Goal: Download file/media

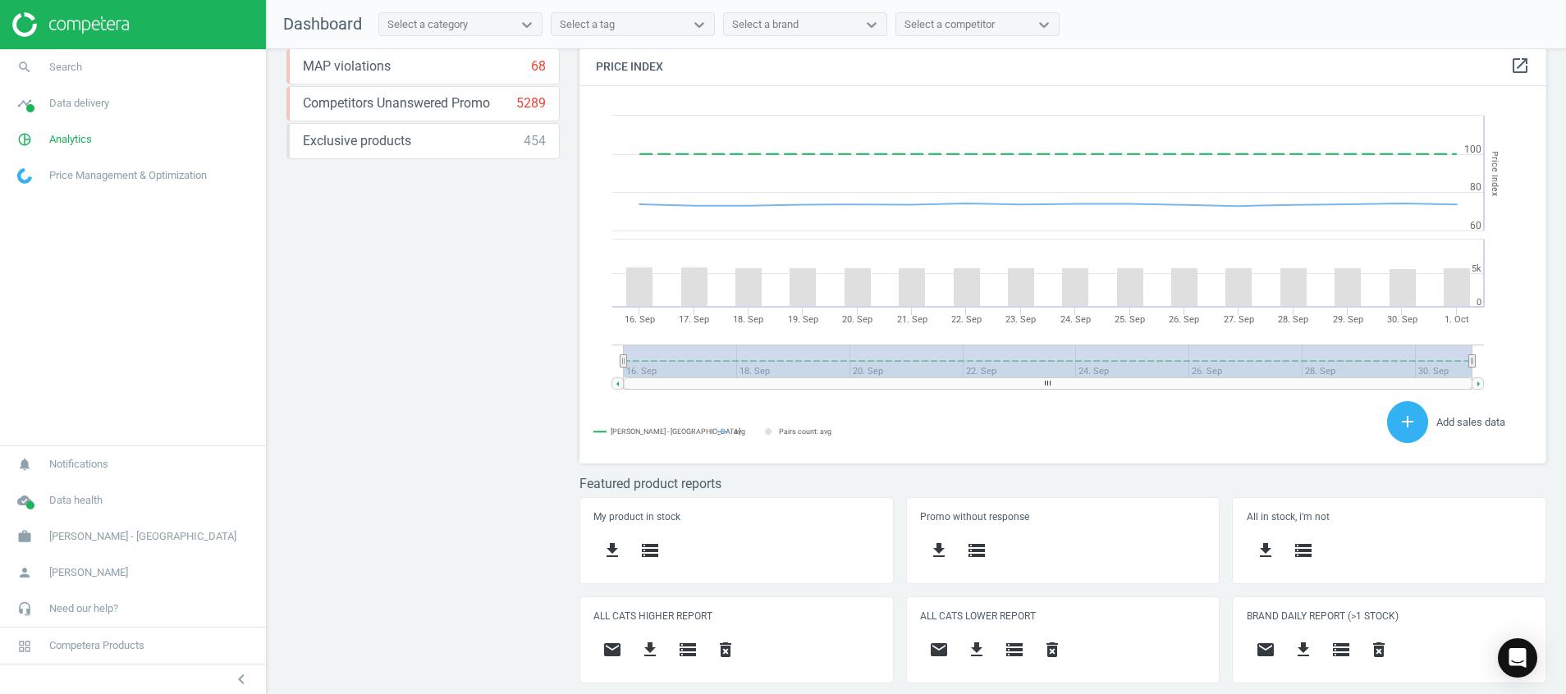
scroll to position [416, 987]
click at [30, 504] on span at bounding box center [30, 506] width 8 height 8
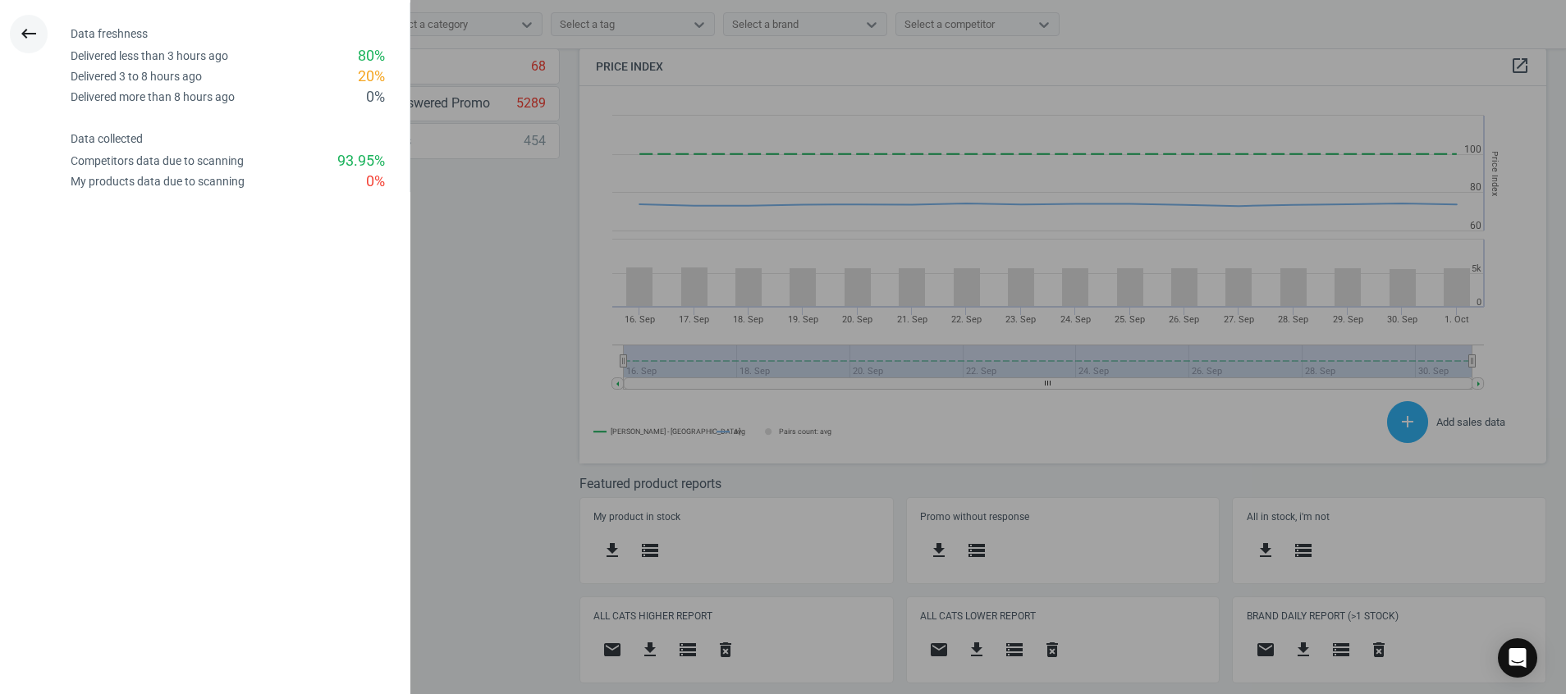
click at [32, 20] on button "keyboard_backspace" at bounding box center [29, 34] width 38 height 39
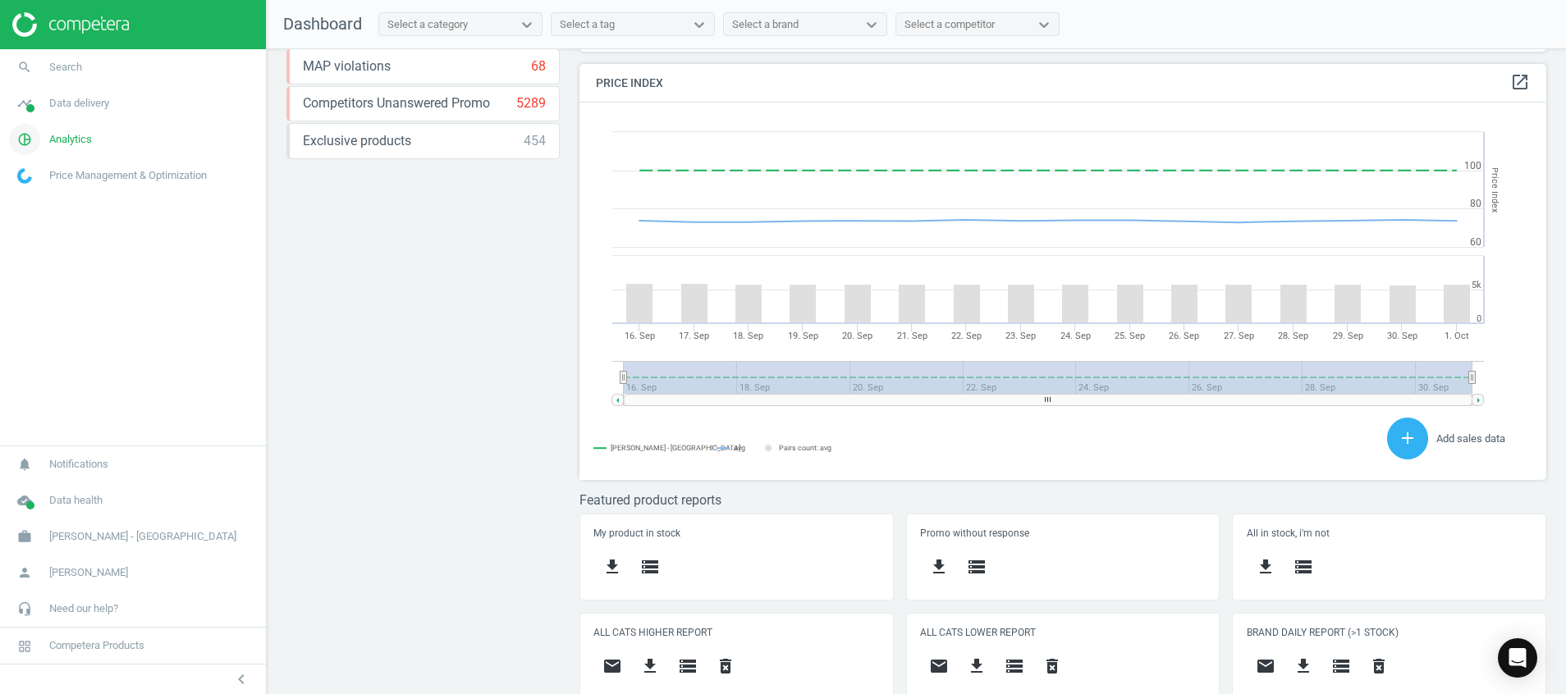
scroll to position [364, 987]
click at [23, 149] on icon "pie_chart_outlined" at bounding box center [24, 139] width 31 height 31
click at [36, 105] on icon "timeline" at bounding box center [24, 103] width 31 height 31
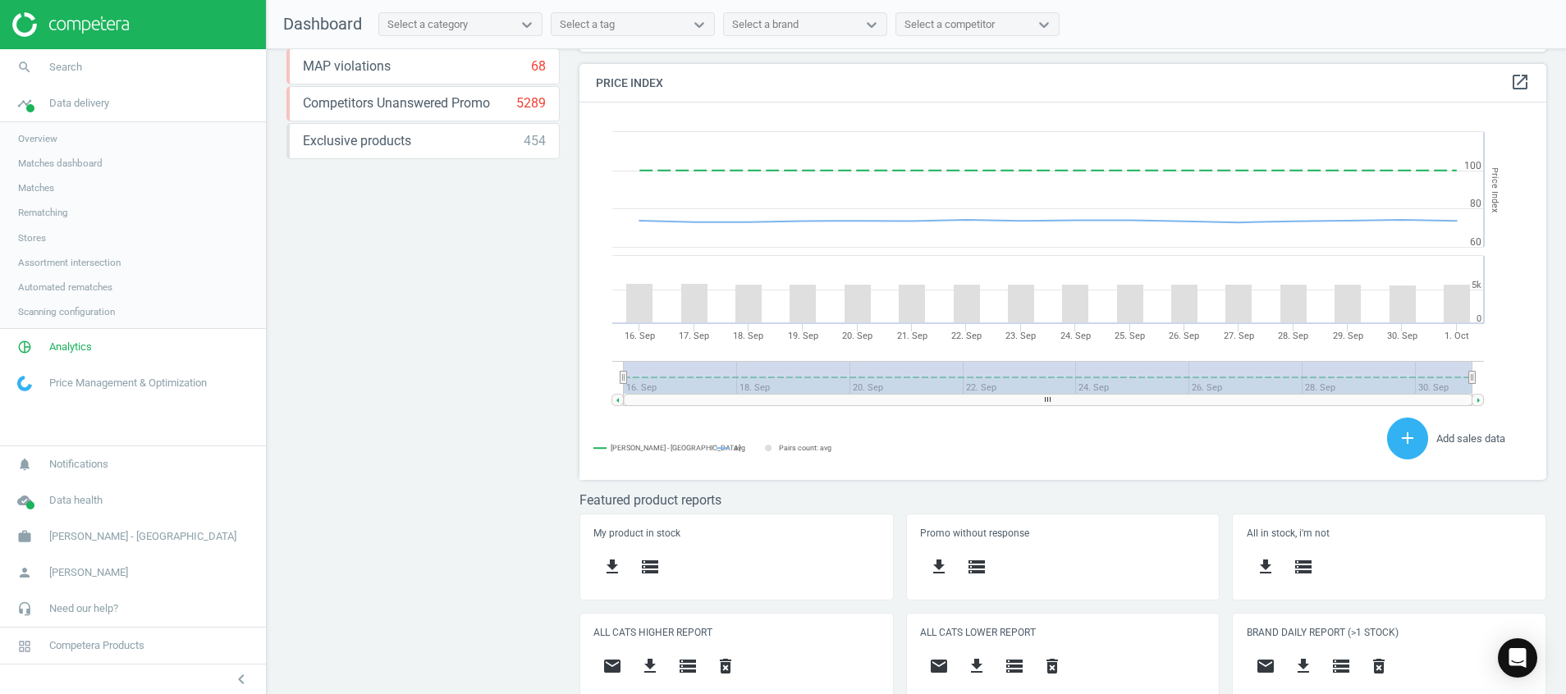
click at [34, 240] on span "Stores" at bounding box center [32, 237] width 28 height 13
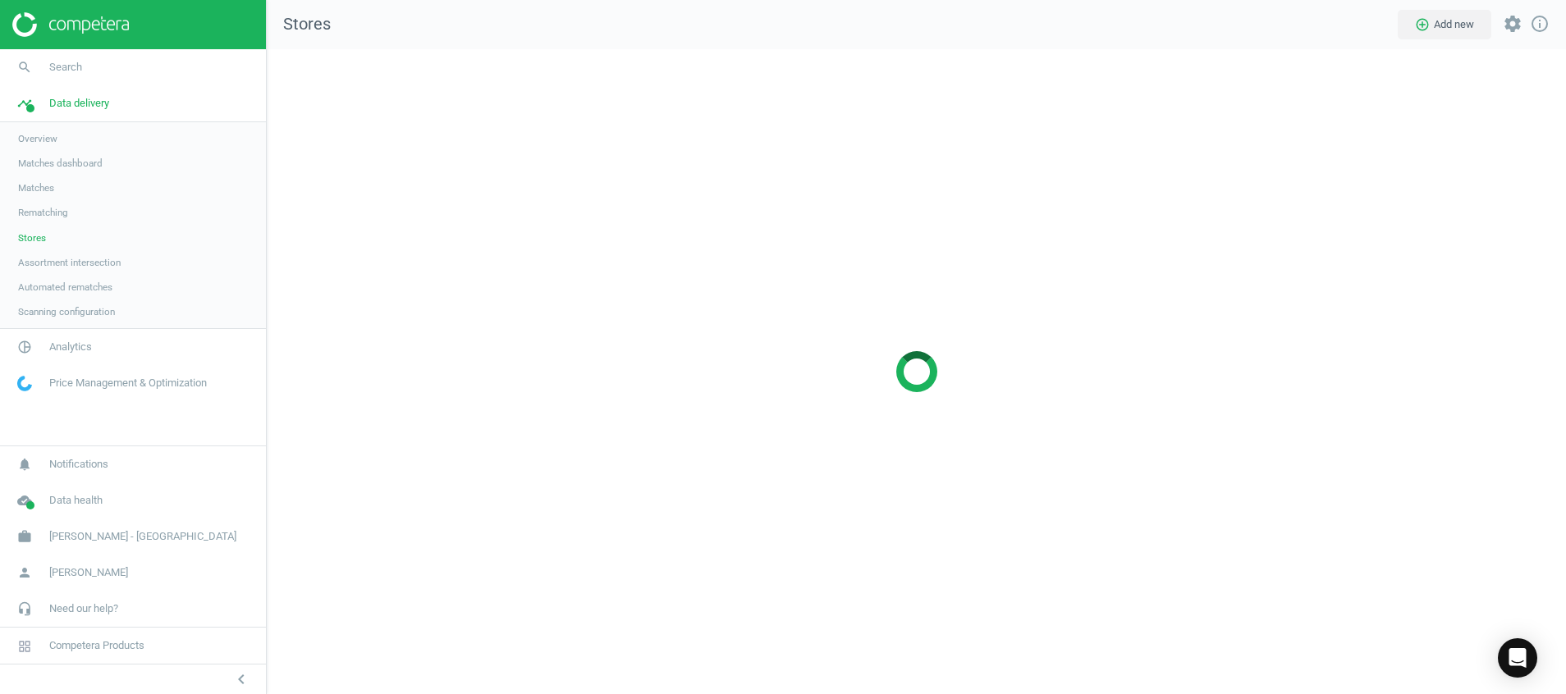
scroll to position [684, 1338]
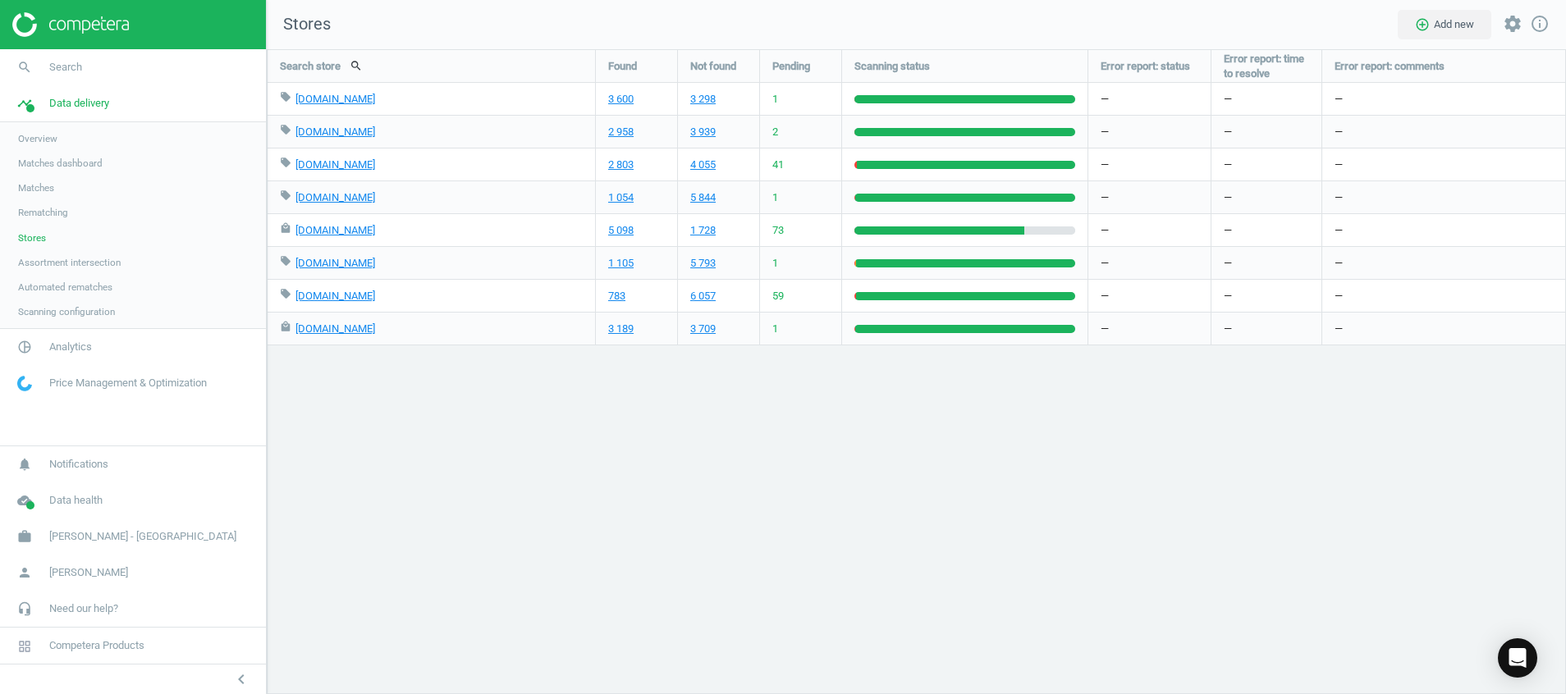
click at [88, 21] on img at bounding box center [70, 24] width 117 height 25
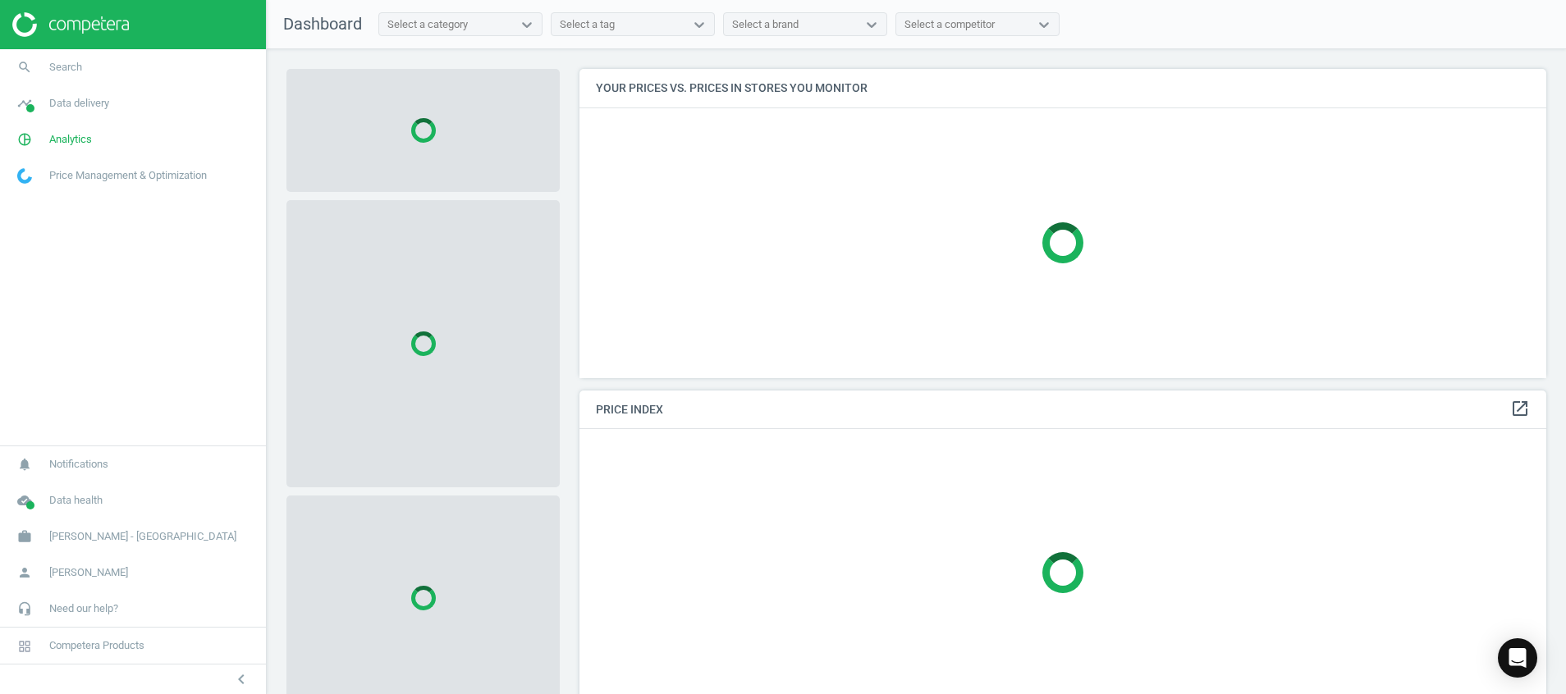
scroll to position [343, 0]
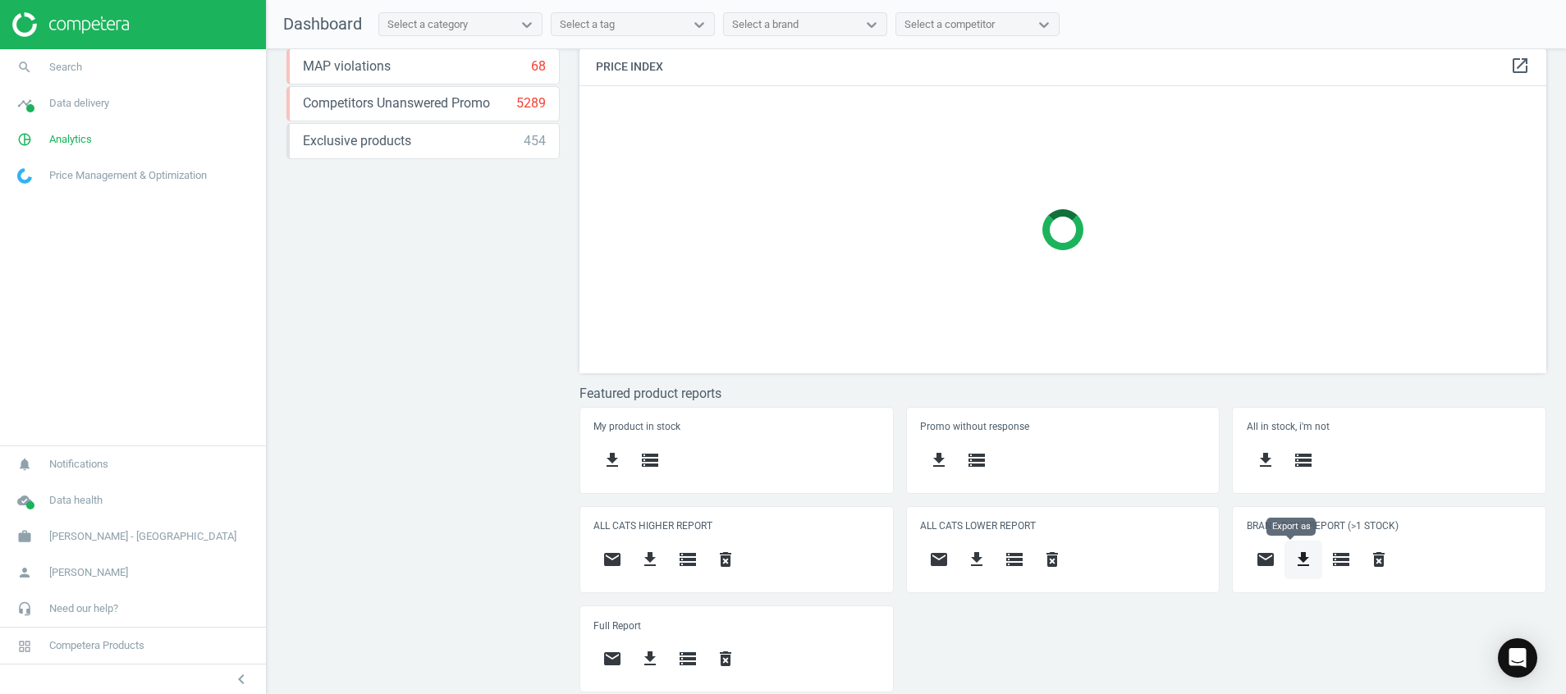
click at [1294, 562] on icon "get_app" at bounding box center [1304, 560] width 20 height 20
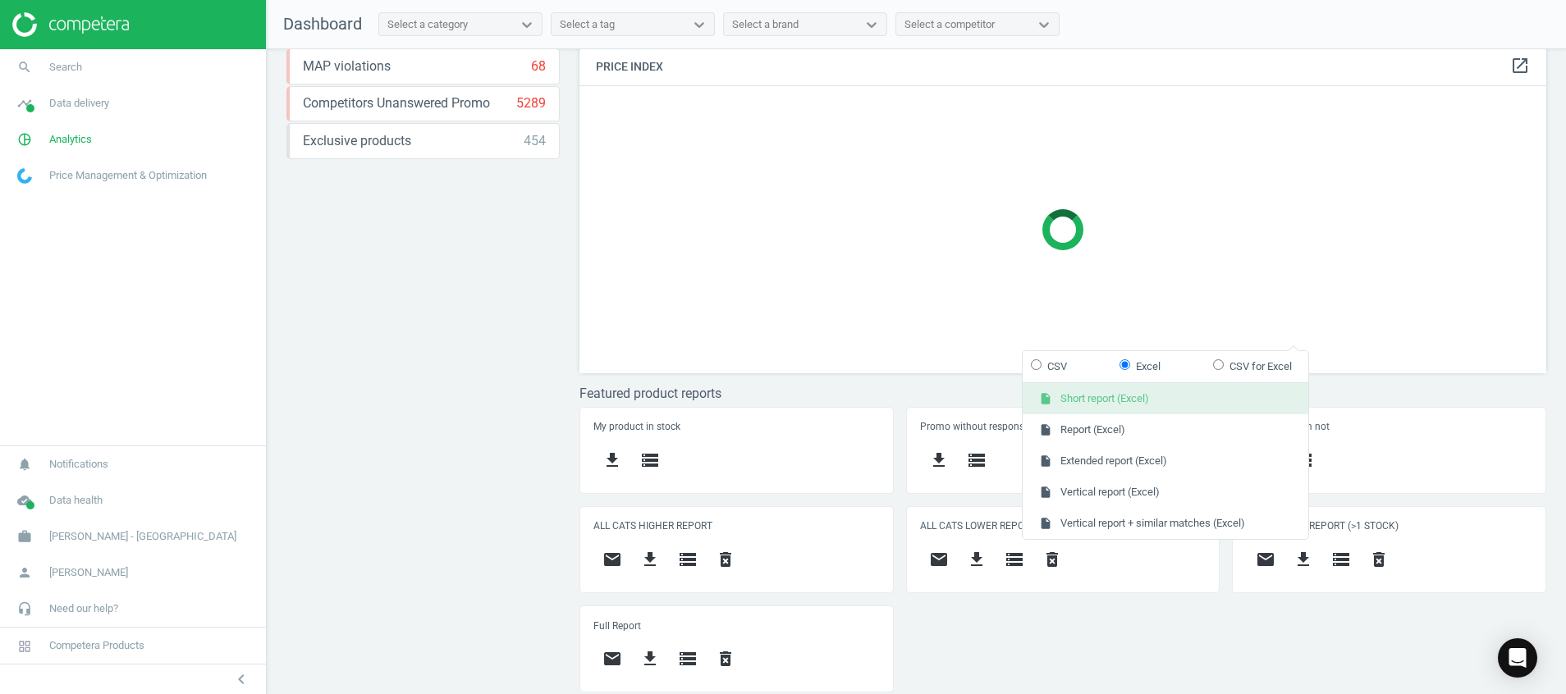
click at [1112, 401] on button "insert_drive_file Short report (Excel)" at bounding box center [1166, 398] width 286 height 31
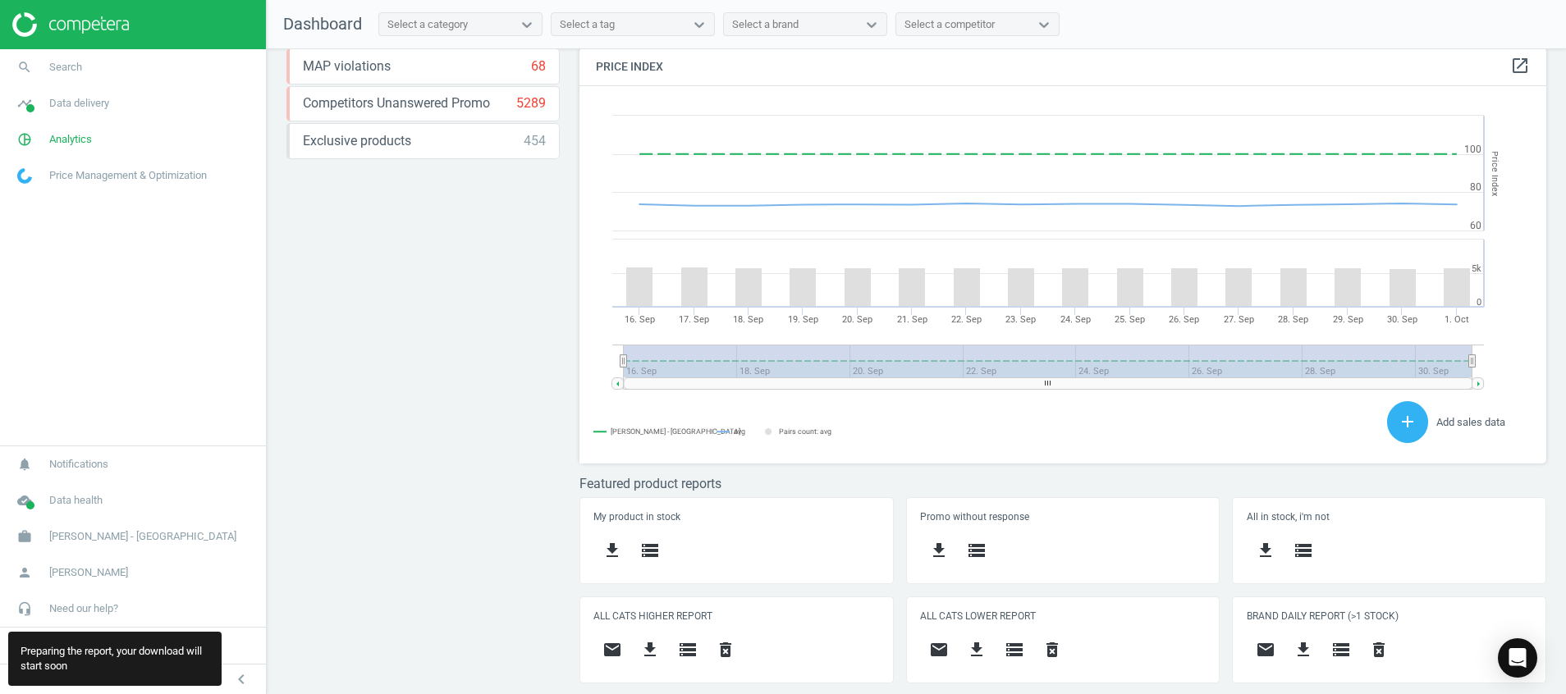
scroll to position [364, 987]
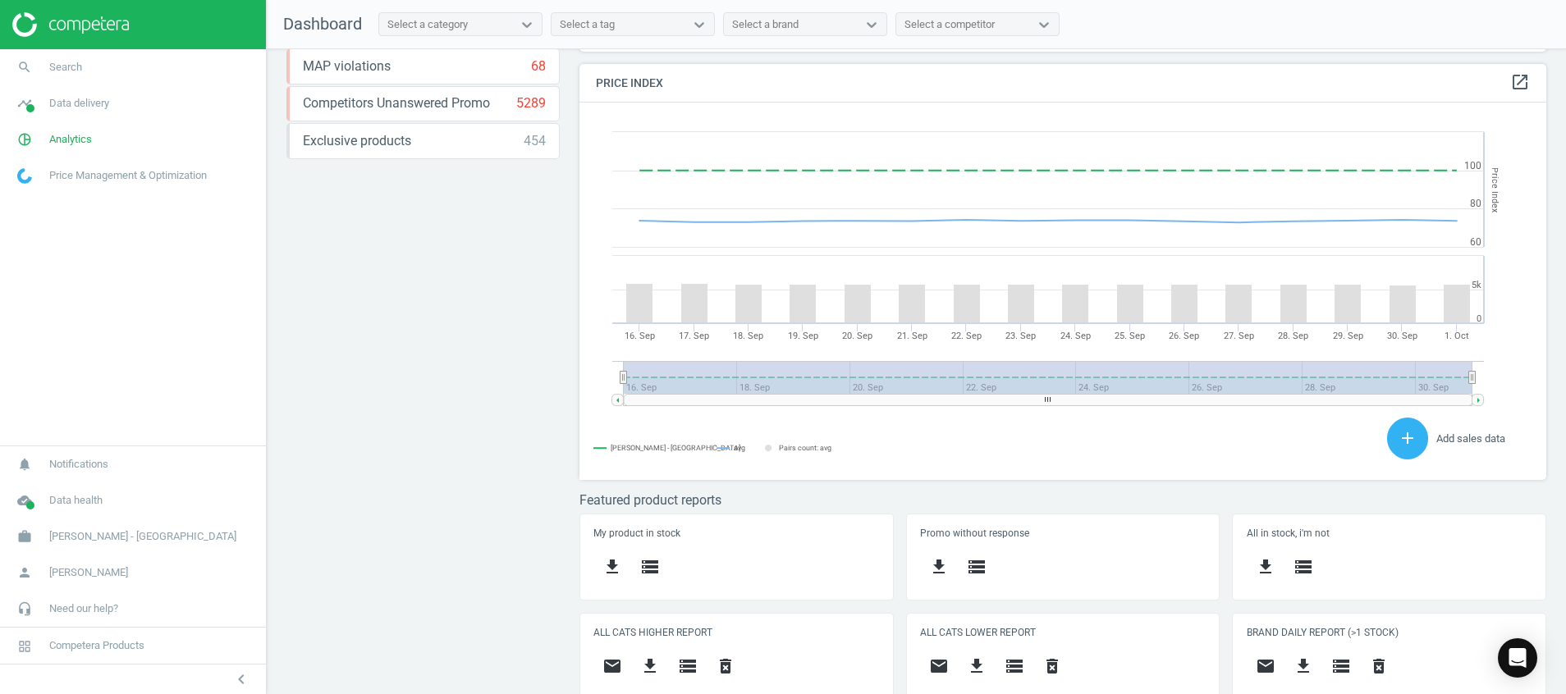
drag, startPoint x: 483, startPoint y: 219, endPoint x: 465, endPoint y: 191, distance: 33.2
click at [485, 219] on div "Price protection ( [DATE] ) Prices are 100% below min competitor 7 keyboard_arr…" at bounding box center [422, 33] width 273 height 614
